Goal: Book appointment/travel/reservation

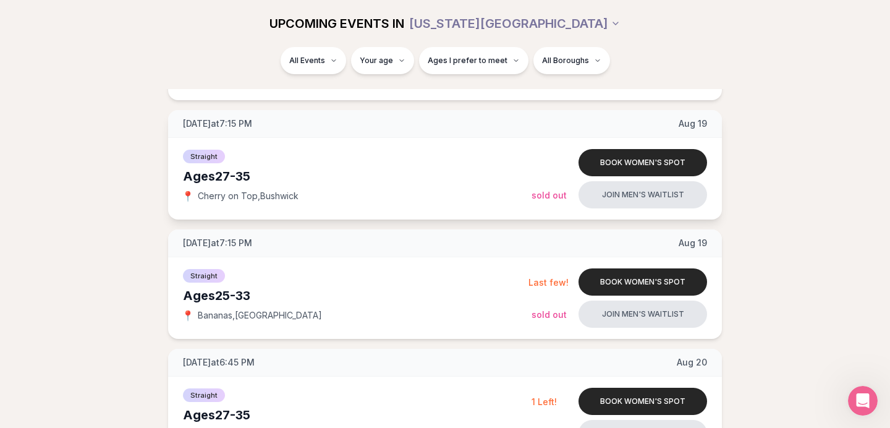
scroll to position [866, 0]
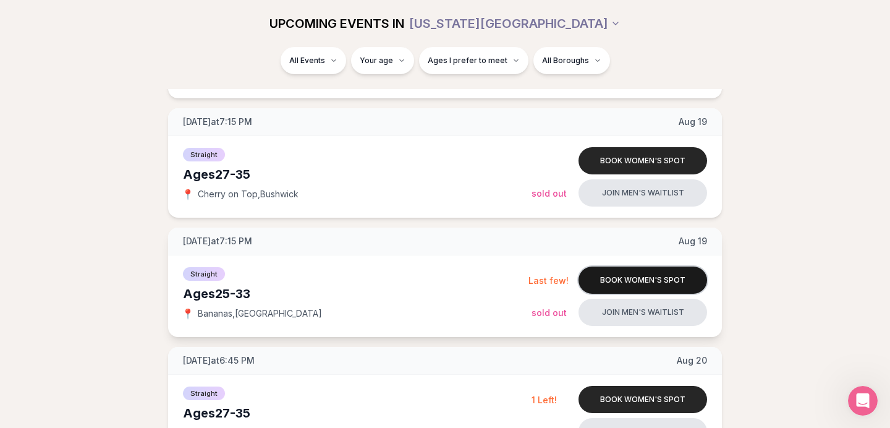
click at [623, 276] on button "Book women's spot" at bounding box center [642, 279] width 128 height 27
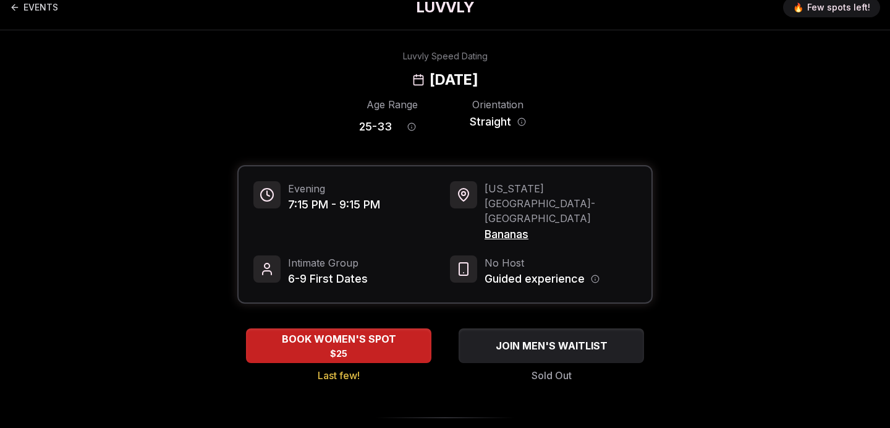
scroll to position [17, 0]
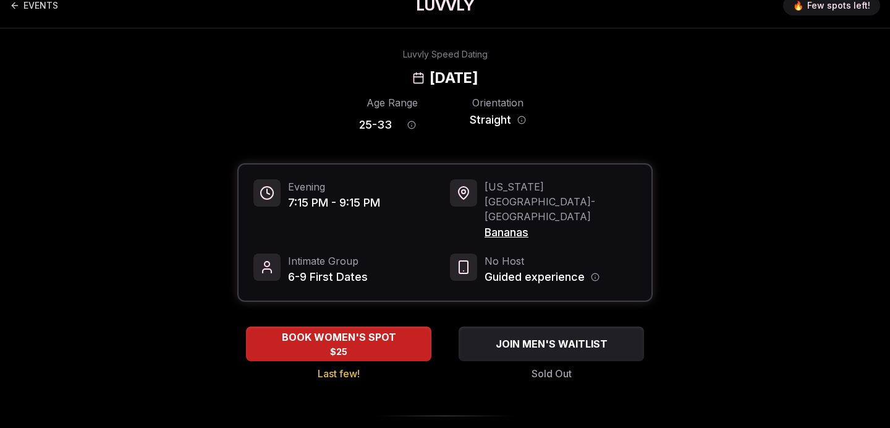
click at [516, 224] on span "Bananas" at bounding box center [560, 232] width 152 height 17
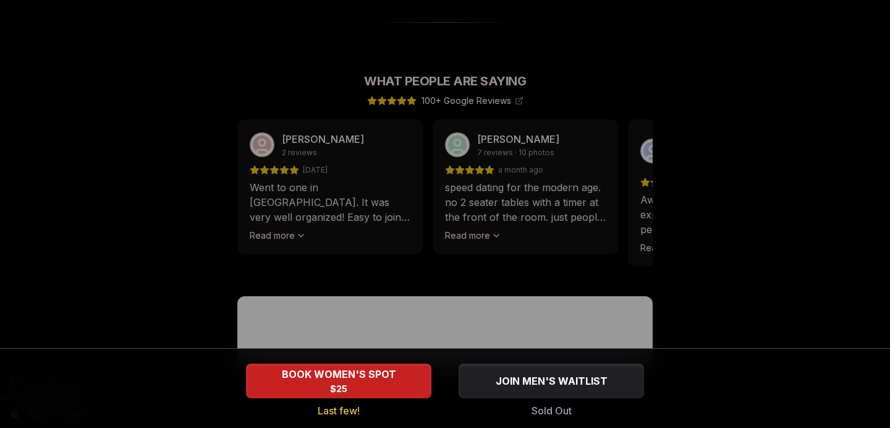
scroll to position [1084, 0]
click at [487, 205] on div at bounding box center [445, 214] width 890 height 428
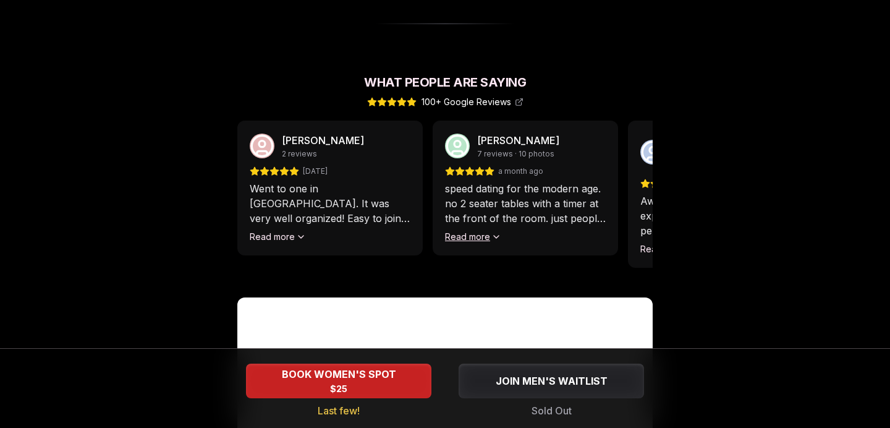
click at [487, 230] on button "Read more" at bounding box center [473, 236] width 56 height 12
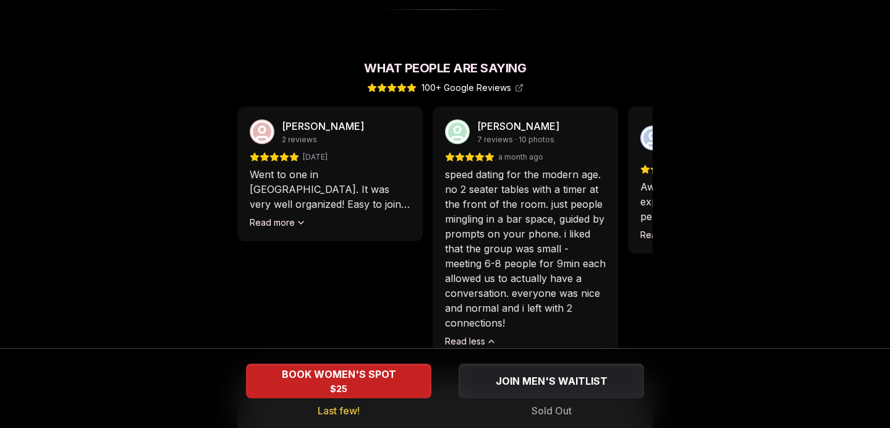
scroll to position [1102, 0]
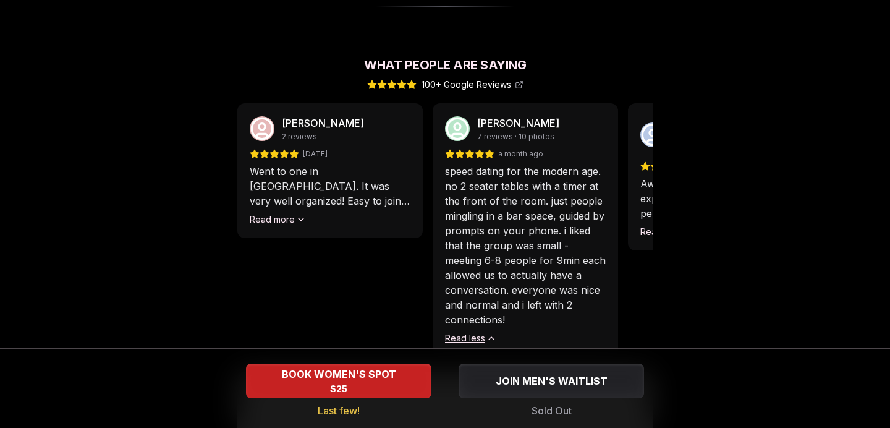
click at [493, 333] on icon at bounding box center [491, 338] width 10 height 10
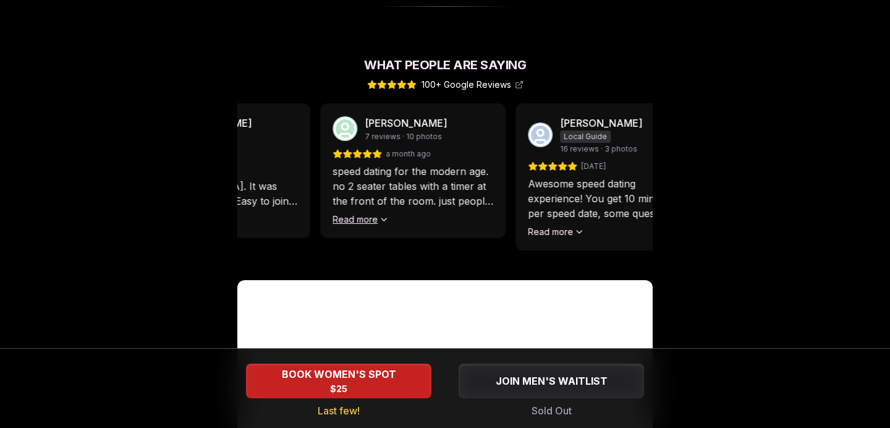
click at [515, 136] on div "Michael Angerville Local Guide 16 reviews · 3 photos 4 months ago Awesome speed…" at bounding box center [607, 176] width 185 height 147
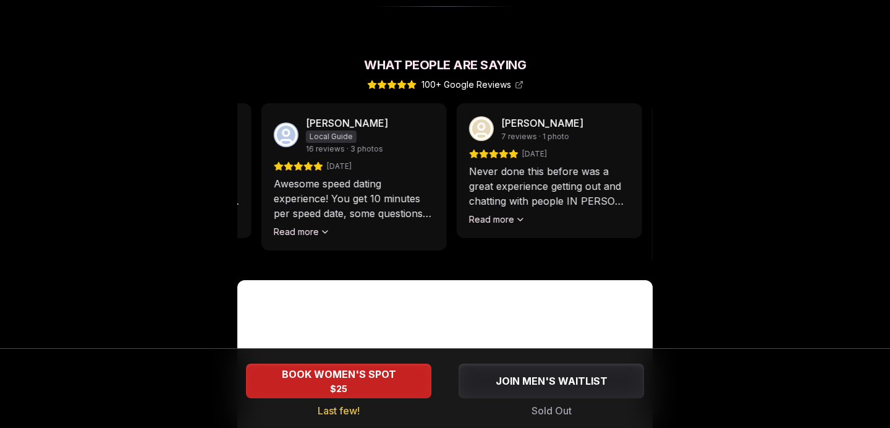
click at [421, 157] on div "Michael Angerville Local Guide 16 reviews · 3 photos 4 months ago Awesome speed…" at bounding box center [353, 176] width 185 height 147
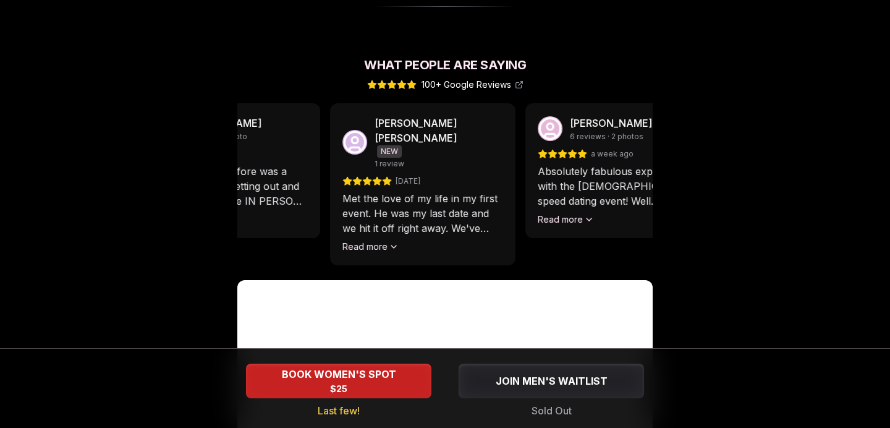
click at [273, 158] on div "Mitchell Virkelyst 7 reviews · 1 photo 2 months ago Never done this before was …" at bounding box center [227, 170] width 185 height 135
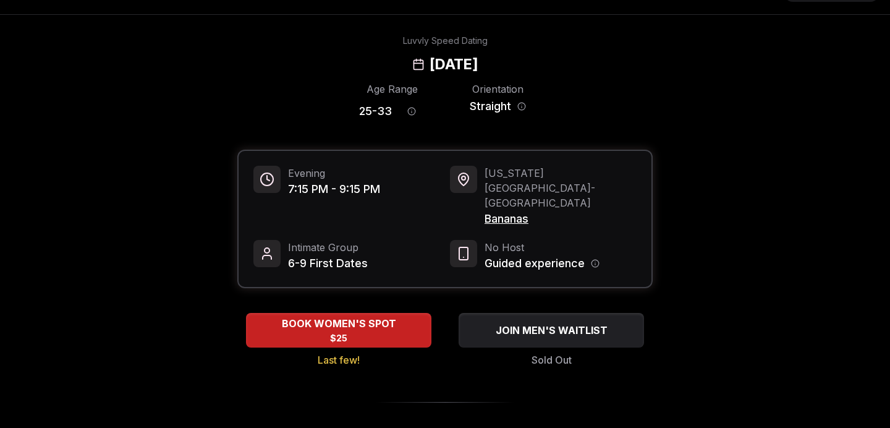
scroll to position [0, 0]
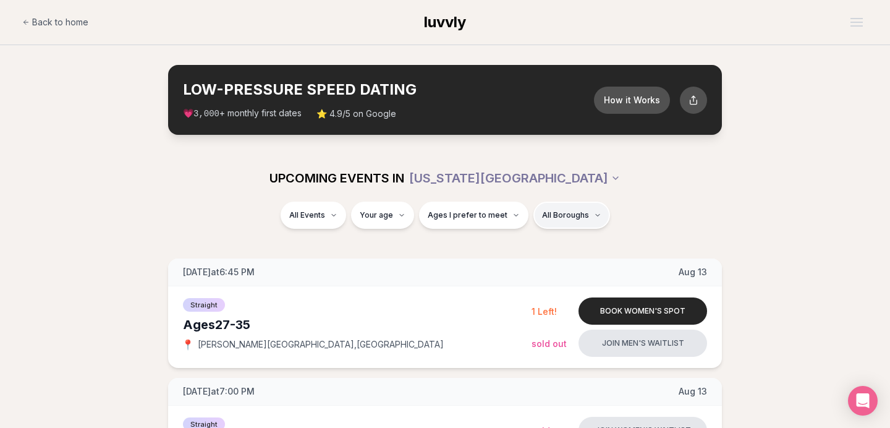
scroll to position [56, 0]
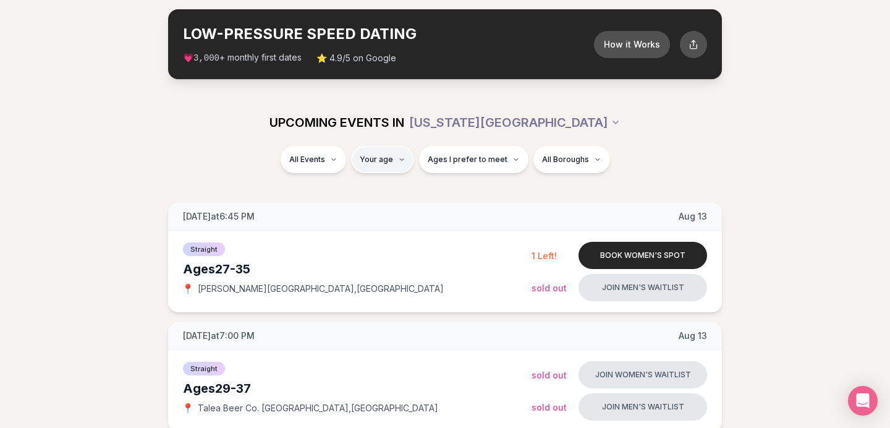
type input "**"
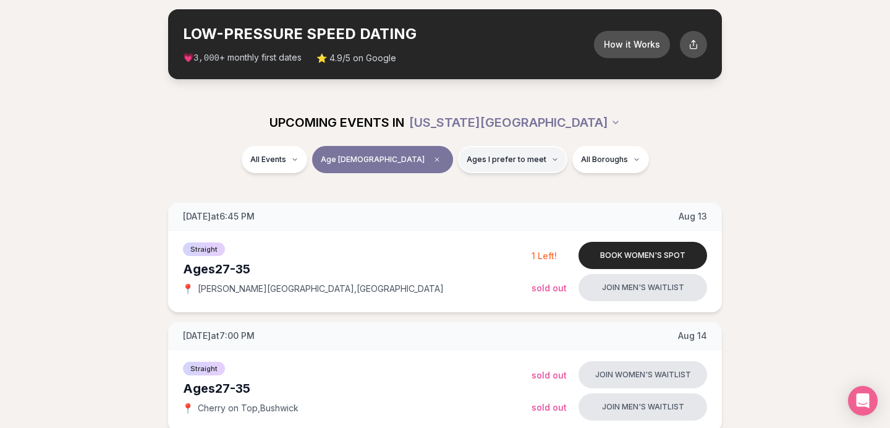
click at [496, 158] on span "Ages I prefer to meet" at bounding box center [506, 159] width 80 height 10
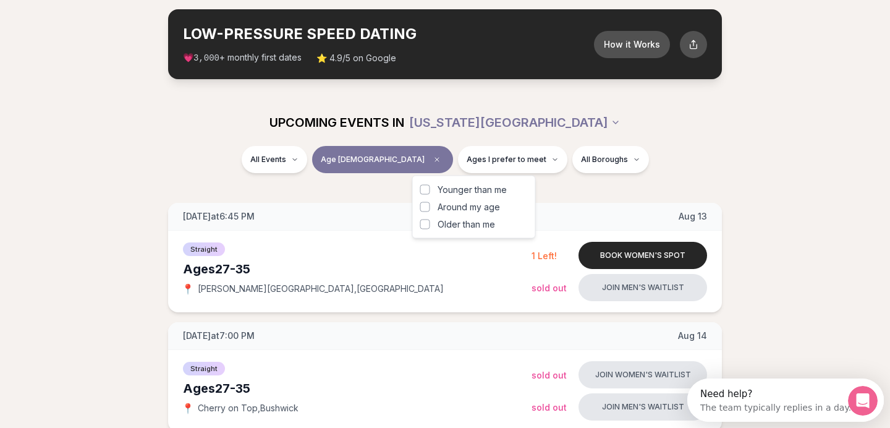
click at [487, 209] on span "Around my age" at bounding box center [468, 207] width 62 height 12
click at [430, 209] on button "Around my age" at bounding box center [425, 207] width 10 height 10
click at [482, 225] on span "Older than me" at bounding box center [465, 224] width 57 height 12
click at [430, 225] on button "Older than me" at bounding box center [425, 224] width 10 height 10
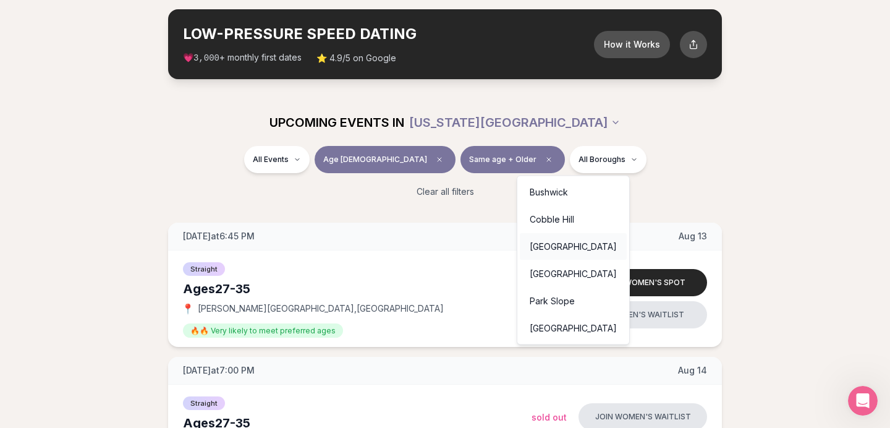
click at [566, 243] on div "[GEOGRAPHIC_DATA]" at bounding box center [573, 246] width 107 height 27
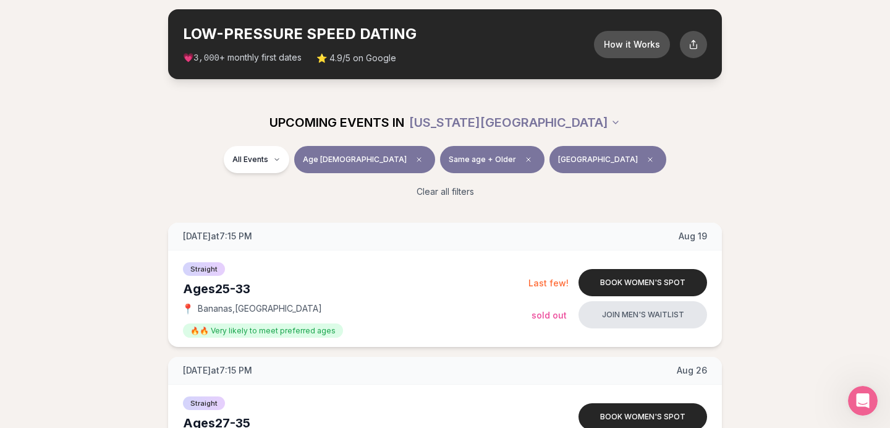
click at [589, 146] on button "[GEOGRAPHIC_DATA]" at bounding box center [607, 159] width 117 height 27
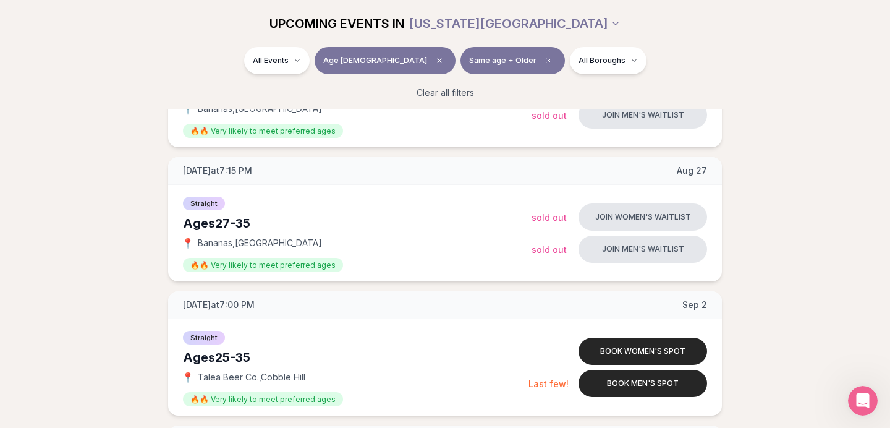
scroll to position [1619, 0]
